Goal: Transaction & Acquisition: Purchase product/service

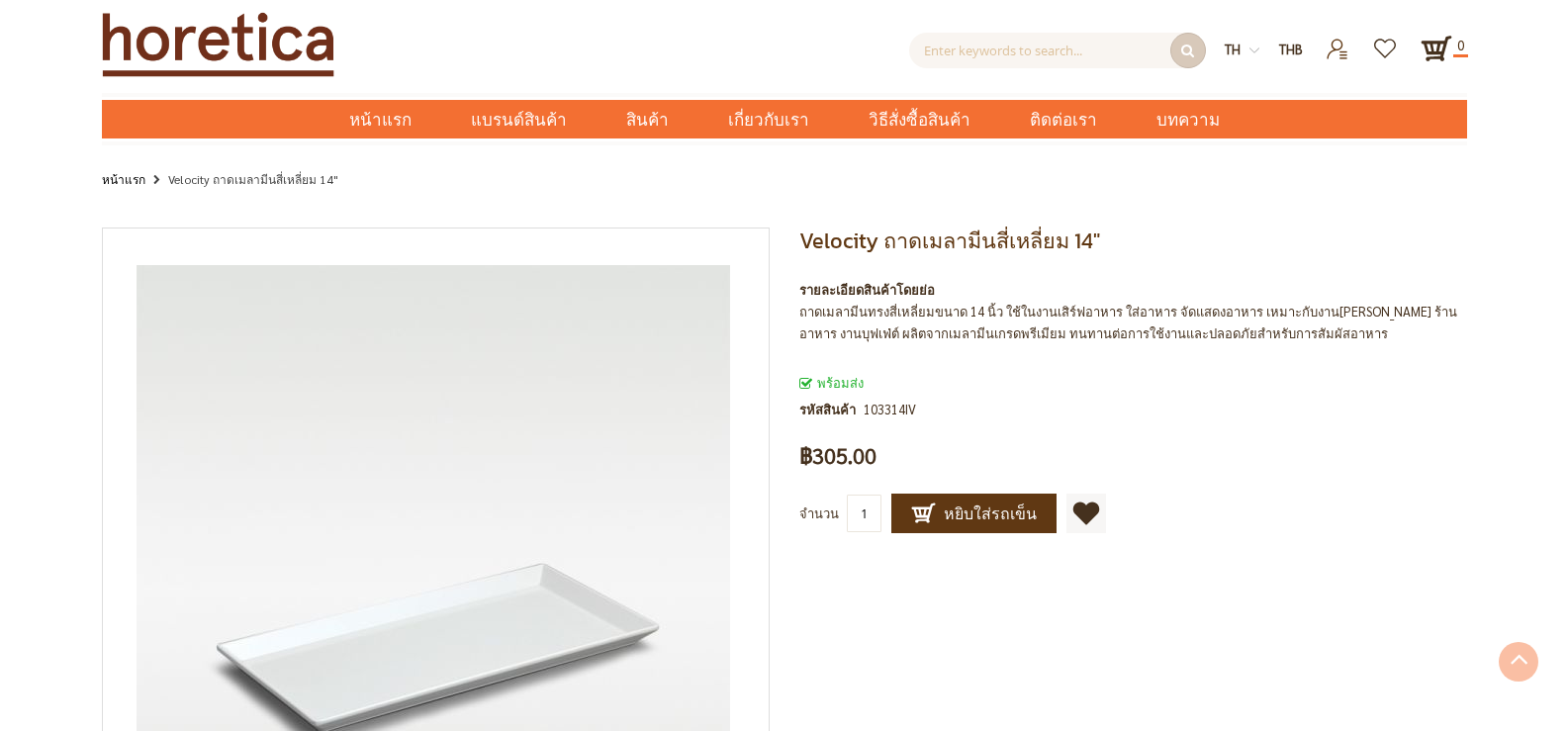
scroll to position [519, 0]
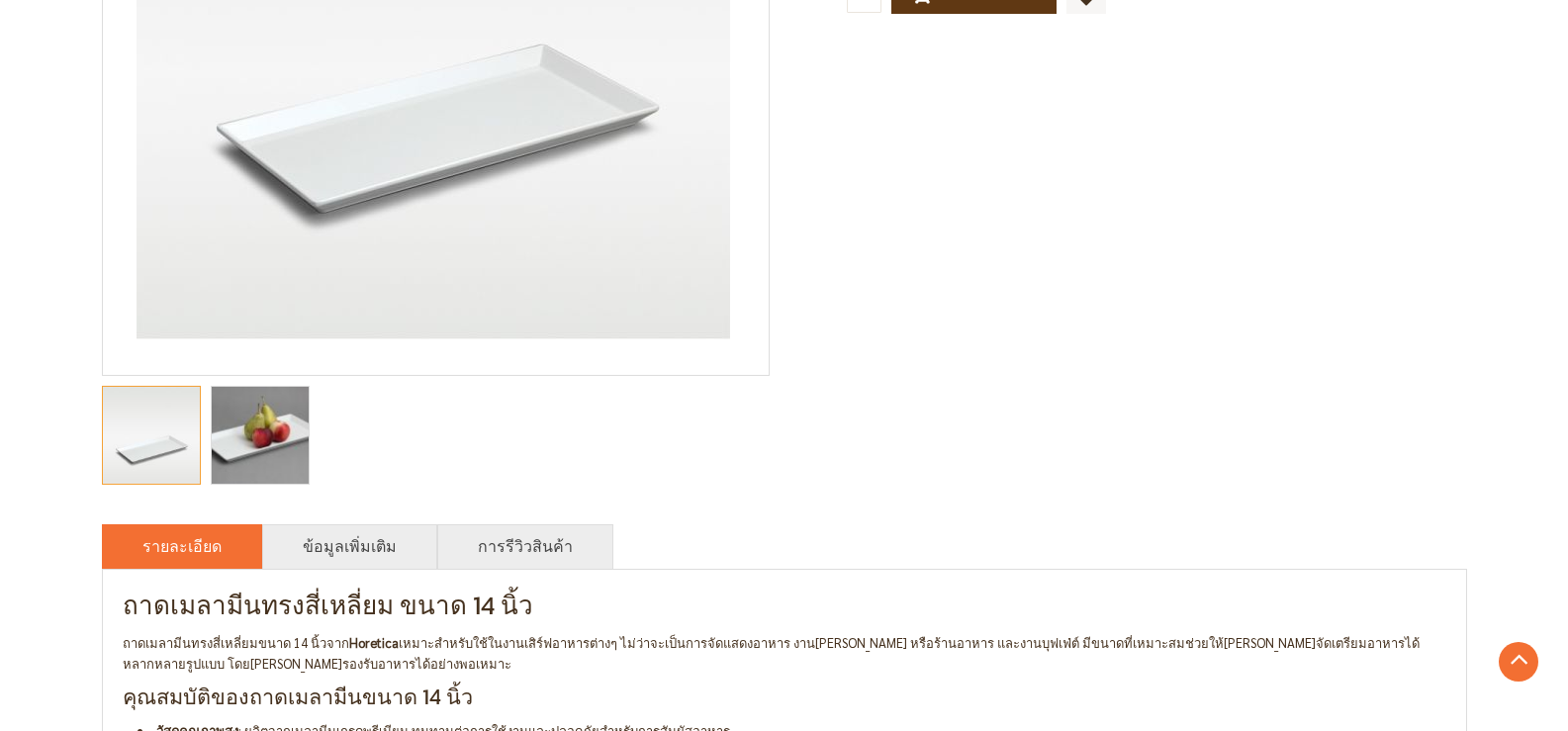
click at [363, 634] on strong "Horetica" at bounding box center [374, 641] width 50 height 17
